Goal: Use online tool/utility: Utilize a website feature to perform a specific function

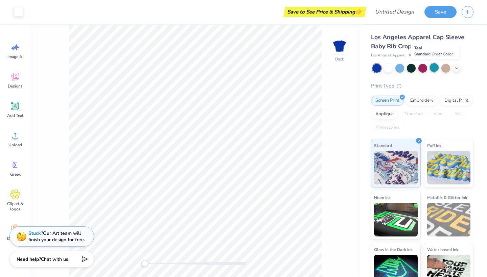
click at [431, 67] on div at bounding box center [433, 67] width 9 height 9
click at [457, 68] on icon at bounding box center [455, 67] width 5 height 5
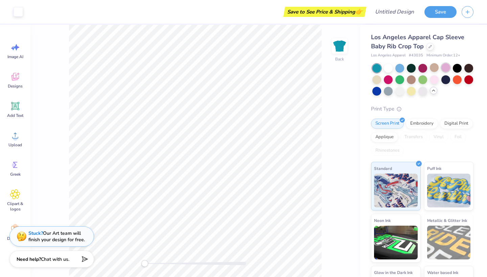
click at [445, 68] on div at bounding box center [445, 67] width 9 height 9
click at [434, 77] on div at bounding box center [433, 79] width 9 height 9
click at [432, 66] on div at bounding box center [433, 67] width 9 height 9
click at [449, 185] on img at bounding box center [449, 190] width 44 height 34
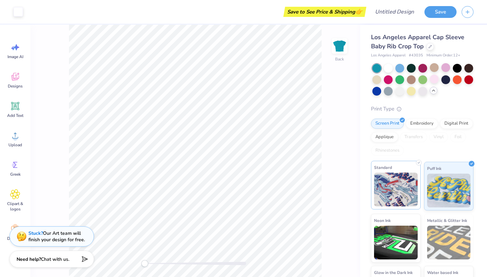
click at [404, 185] on img at bounding box center [396, 190] width 44 height 34
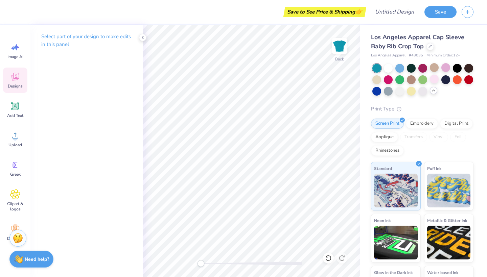
click at [15, 77] on icon at bounding box center [15, 77] width 10 height 10
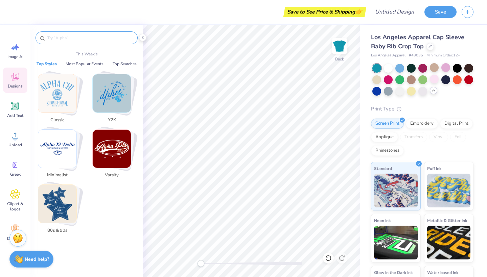
click at [110, 39] on input "text" at bounding box center [90, 37] width 86 height 7
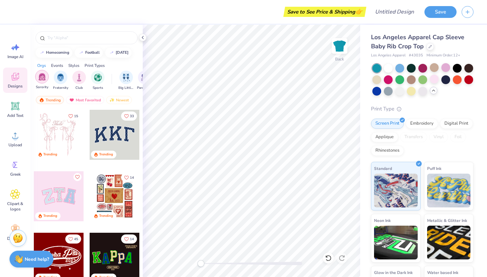
click at [38, 77] on img "filter for Sorority" at bounding box center [42, 77] width 8 height 8
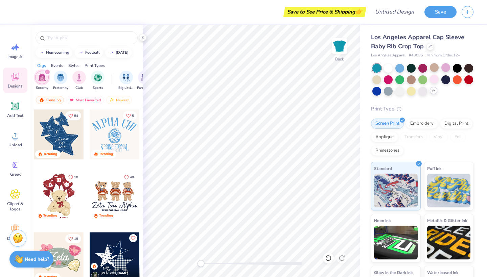
scroll to position [194, 0]
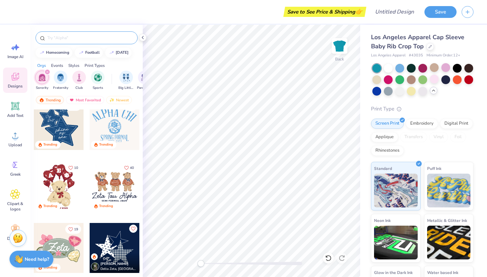
click at [90, 42] on div at bounding box center [86, 37] width 102 height 13
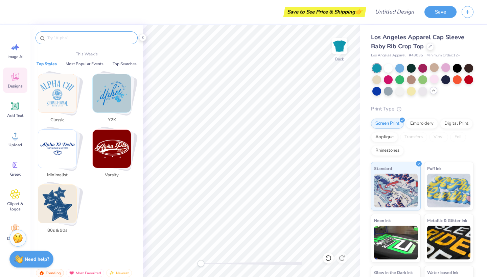
click at [83, 37] on input "text" at bounding box center [90, 37] width 86 height 7
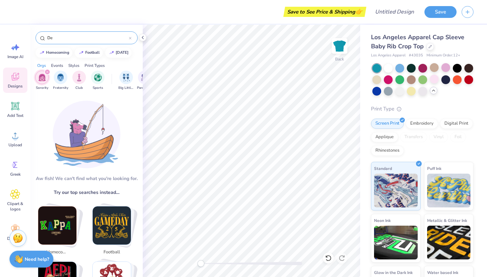
type input "D"
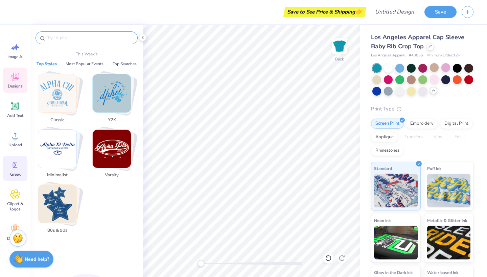
click at [15, 167] on circle at bounding box center [14, 165] width 5 height 5
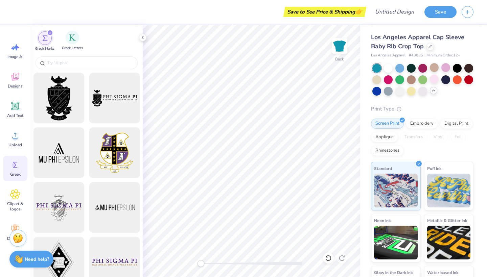
click at [75, 46] on span "Greek Letters" at bounding box center [72, 48] width 21 height 5
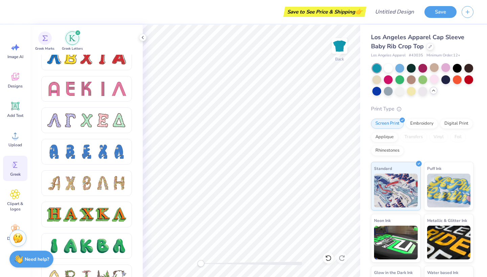
scroll to position [607, 0]
click at [97, 88] on div at bounding box center [103, 88] width 14 height 14
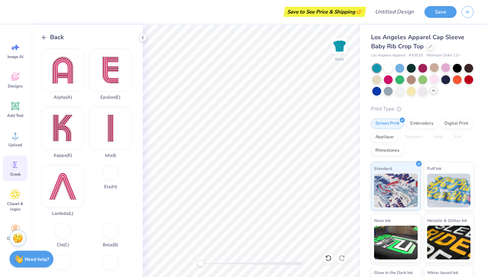
click at [97, 88] on div "Epsilon ( E )" at bounding box center [110, 74] width 43 height 51
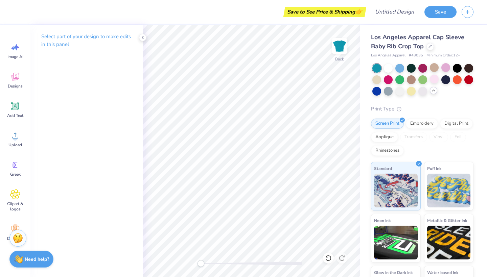
click at [83, 56] on div "Select part of your design to make edits in this panel" at bounding box center [86, 43] width 112 height 37
click at [16, 163] on icon at bounding box center [15, 165] width 10 height 10
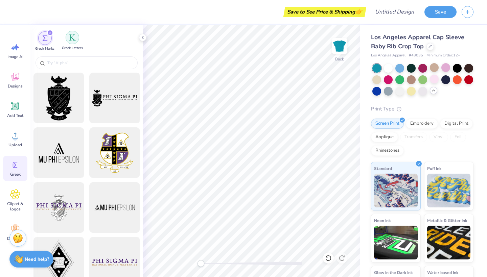
click at [72, 41] on div "filter for Greek Letters" at bounding box center [73, 38] width 14 height 14
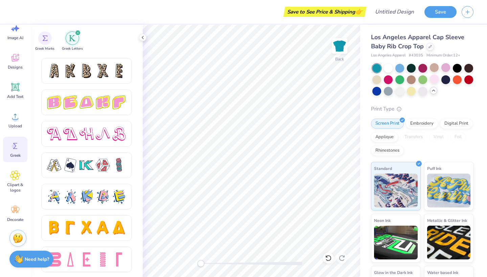
scroll to position [1128, 0]
click at [92, 265] on div at bounding box center [86, 259] width 14 height 14
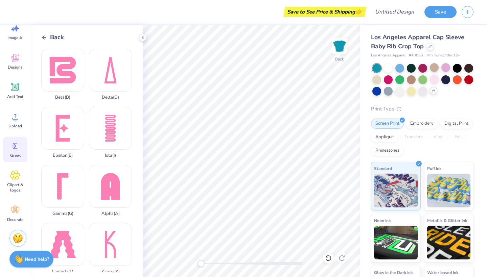
scroll to position [9, 0]
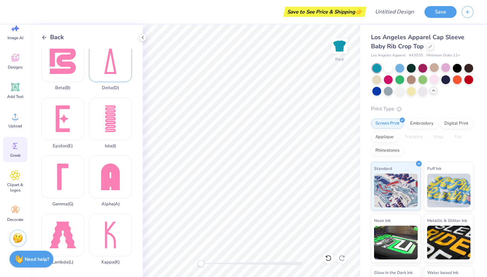
click at [104, 62] on div "Delta ( D )" at bounding box center [110, 64] width 43 height 51
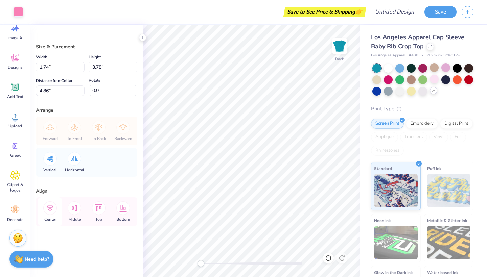
click at [48, 207] on icon at bounding box center [50, 208] width 6 height 8
click at [16, 91] on icon at bounding box center [15, 87] width 10 height 10
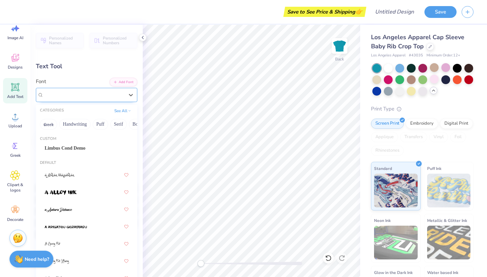
click at [60, 101] on div "Super Dream" at bounding box center [86, 95] width 101 height 14
